Goal: Task Accomplishment & Management: Complete application form

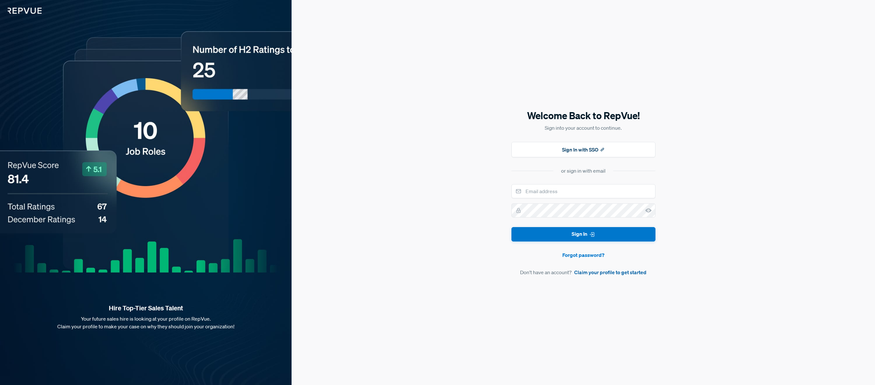
click at [598, 272] on link "Claim your profile to get started" at bounding box center [610, 272] width 72 height 8
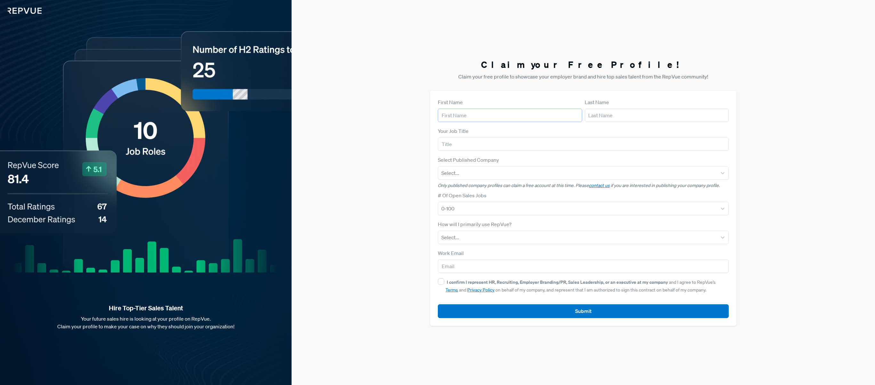
click at [488, 112] on input "text" at bounding box center [510, 114] width 144 height 13
type input "[PERSON_NAME]"
type input "FleetWorks"
type input "[PERSON_NAME][EMAIL_ADDRESS]"
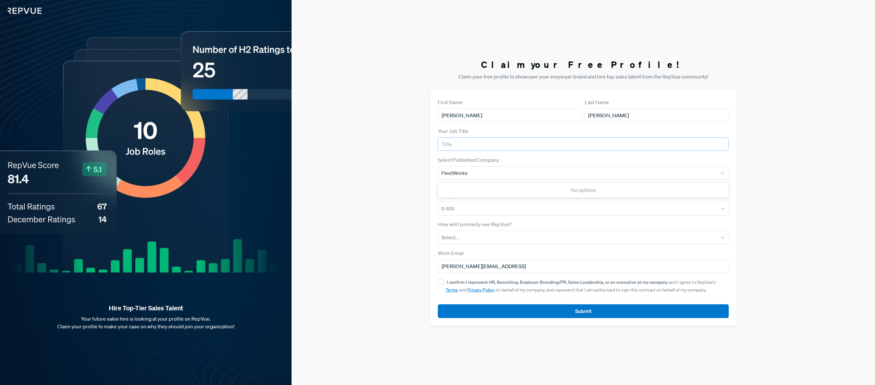
click at [479, 140] on input "text" at bounding box center [583, 143] width 291 height 13
type input "VO People"
click at [462, 206] on div at bounding box center [577, 208] width 272 height 9
click at [402, 235] on div "Claim your Free Profile! Claim your free profile to showcase your employer bran…" at bounding box center [583, 192] width 583 height 385
click at [770, 194] on div "Claim your Free Profile! Claim your free profile to showcase your employer bran…" at bounding box center [583, 192] width 583 height 385
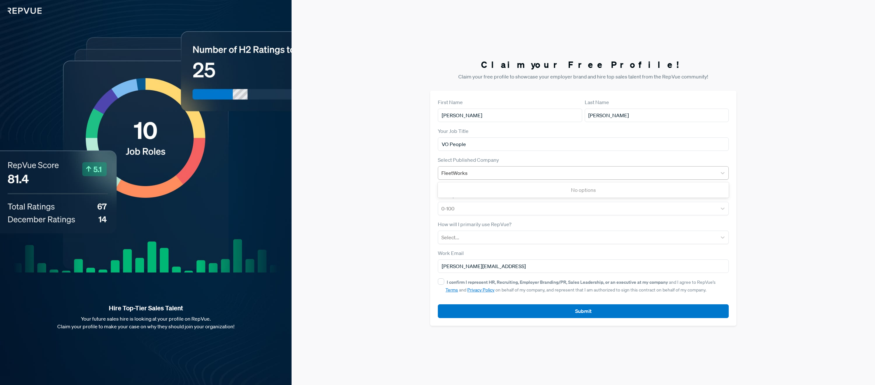
click at [701, 171] on div "FleetWorks" at bounding box center [577, 172] width 272 height 9
click at [449, 141] on input "VO People" at bounding box center [583, 143] width 291 height 13
type input "VP People"
click at [452, 170] on div at bounding box center [577, 172] width 272 height 9
type input "FleetWorks"
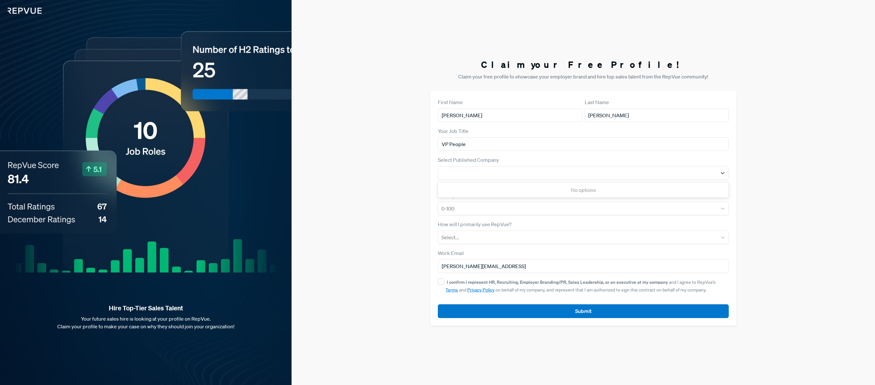
click at [399, 200] on div "Claim your Free Profile! Claim your free profile to showcase your employer bran…" at bounding box center [583, 192] width 583 height 385
click at [602, 187] on link "contact us" at bounding box center [599, 185] width 21 height 6
